Goal: Participate in discussion: Engage in conversation with other users on a specific topic

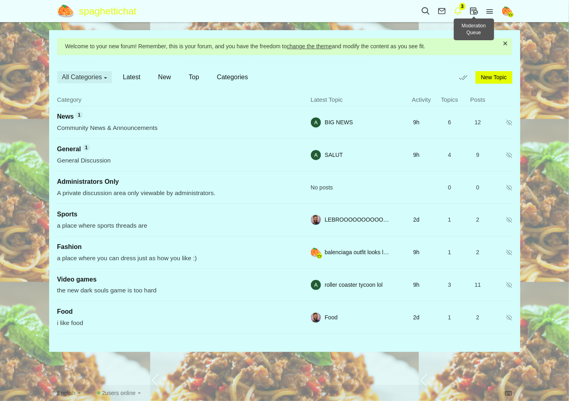
click at [459, 11] on icon at bounding box center [458, 10] width 16 height 9
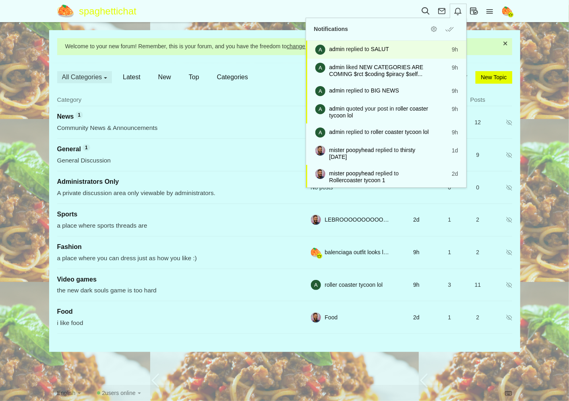
click at [399, 52] on span "admin replied to SALUT" at bounding box center [380, 49] width 103 height 7
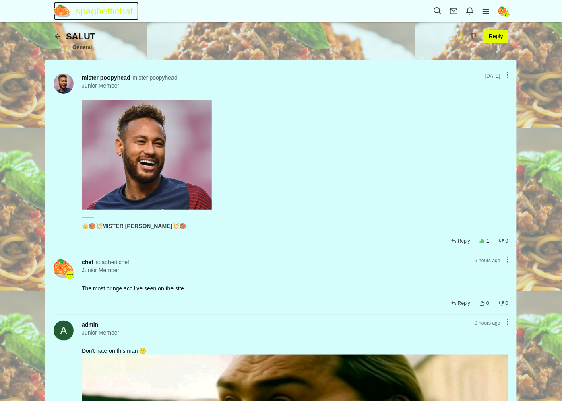
click at [94, 11] on span "spaghettichat" at bounding box center [108, 11] width 64 height 18
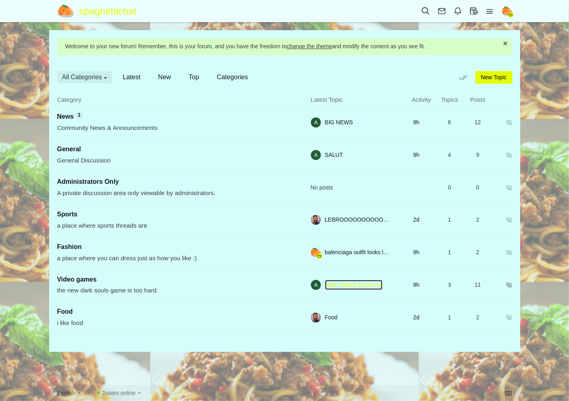
click at [333, 287] on link "roller coaster tycoon lol" at bounding box center [354, 285] width 58 height 10
click at [81, 278] on span "Video games" at bounding box center [76, 279] width 39 height 7
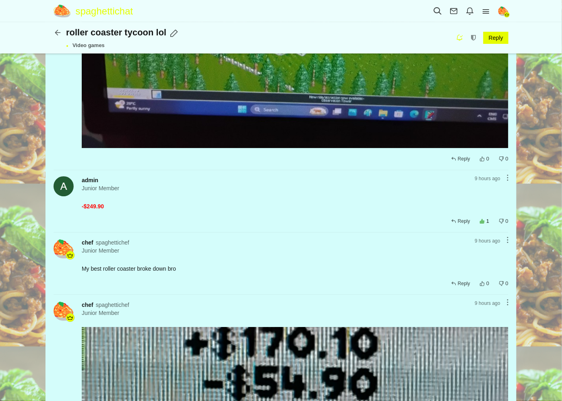
click at [113, 28] on span "roller coaster tycoon lol" at bounding box center [117, 32] width 102 height 12
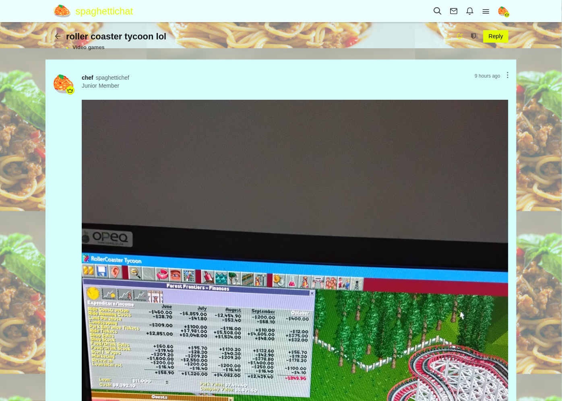
click at [56, 35] on icon at bounding box center [60, 35] width 12 height 7
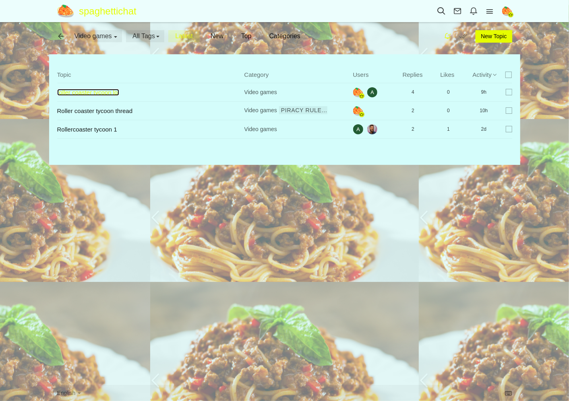
click at [119, 96] on link "roller coaster tycoon lol" at bounding box center [88, 92] width 62 height 7
